Goal: Navigation & Orientation: Find specific page/section

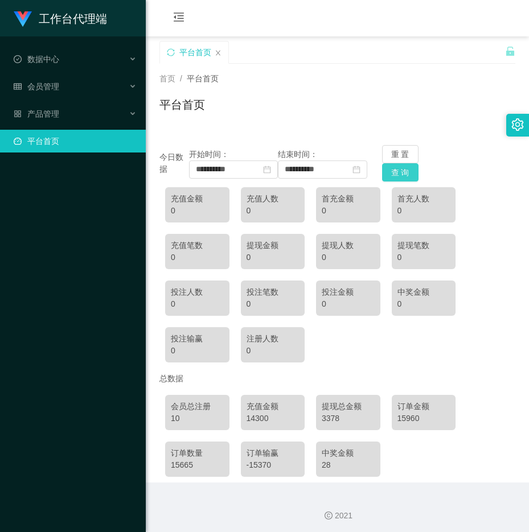
click at [400, 175] on button "查 询" at bounding box center [400, 172] width 36 height 18
click at [57, 110] on span "产品管理" at bounding box center [37, 113] width 46 height 9
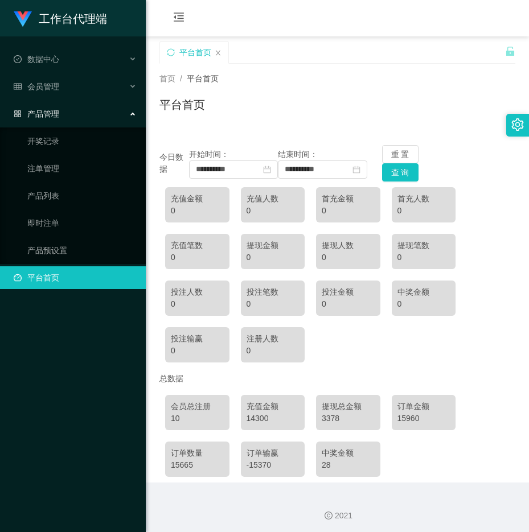
click at [51, 111] on span "产品管理" at bounding box center [37, 113] width 46 height 9
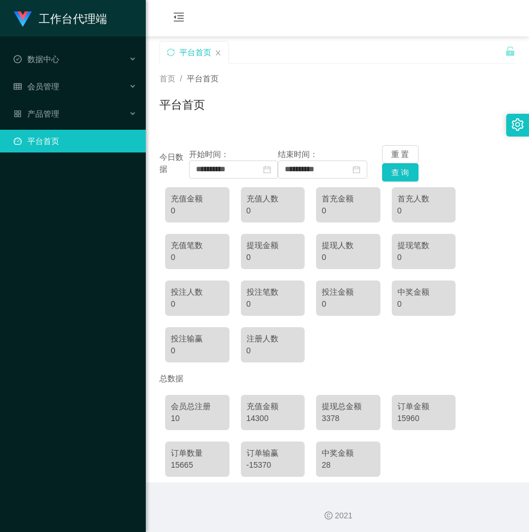
click at [53, 139] on link "平台首页" at bounding box center [75, 141] width 123 height 23
click at [168, 54] on icon "图标: sync" at bounding box center [170, 51] width 7 height 7
click at [169, 52] on icon "图标: sync" at bounding box center [171, 52] width 8 height 8
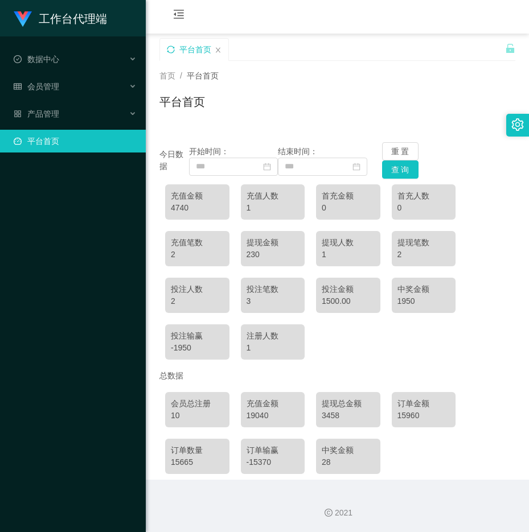
scroll to position [3, 0]
click at [328, 65] on div "首页 / 平台首页 / 平台首页" at bounding box center [337, 94] width 383 height 68
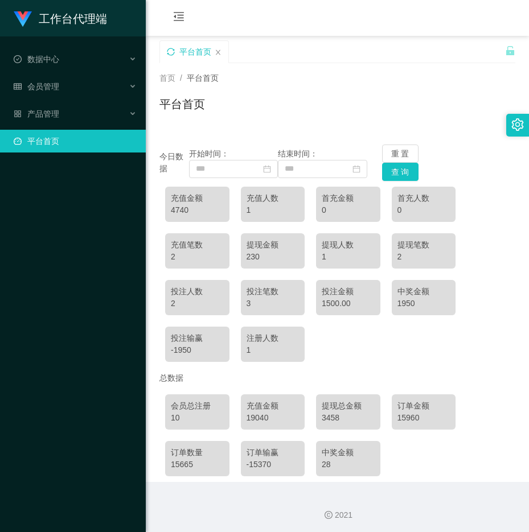
scroll to position [0, 0]
click at [398, 175] on button "查 询" at bounding box center [400, 172] width 36 height 18
click at [64, 138] on link "平台首页" at bounding box center [75, 141] width 123 height 23
click at [174, 54] on icon "图标: sync" at bounding box center [170, 51] width 7 height 7
